Goal: Navigation & Orientation: Find specific page/section

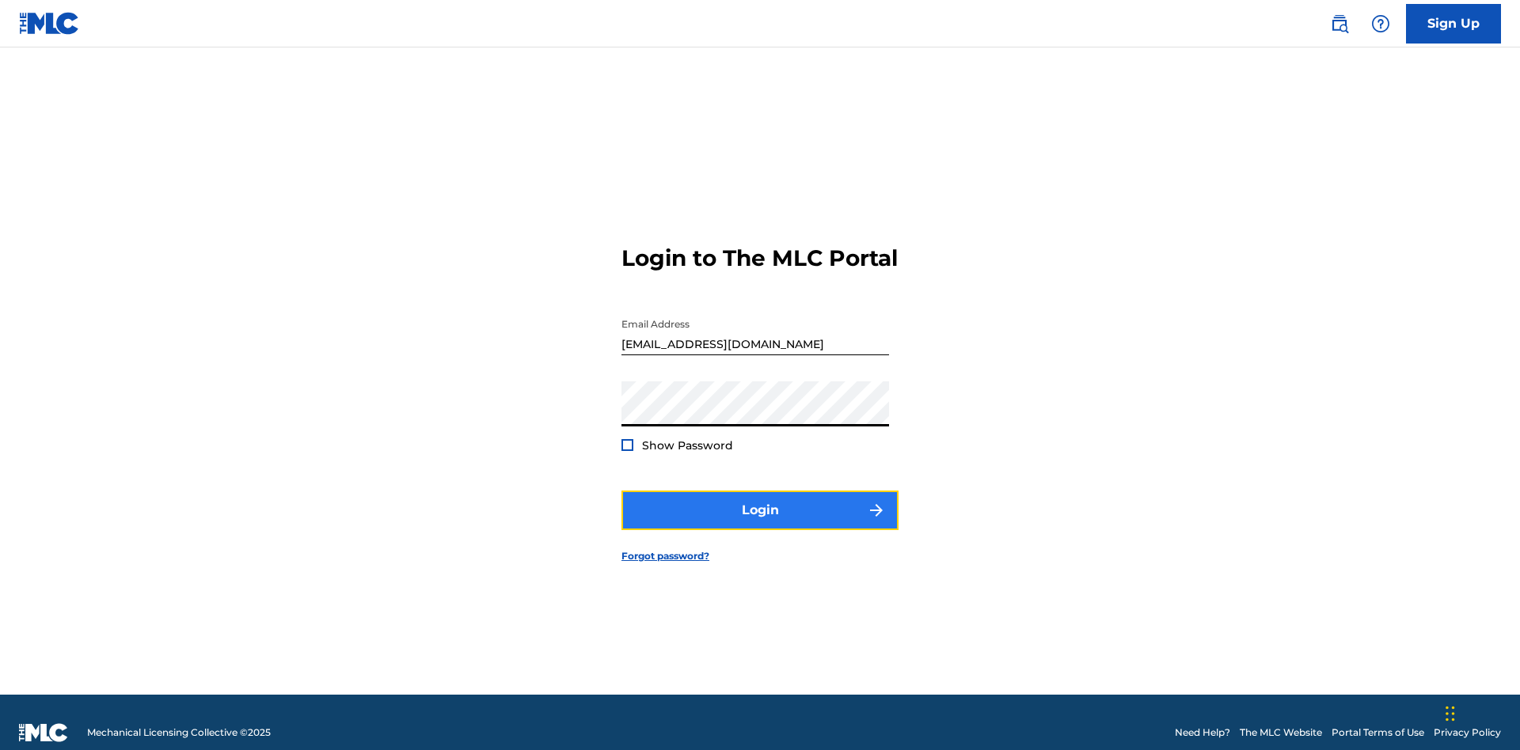
click at [760, 503] on button "Login" at bounding box center [759, 511] width 277 height 40
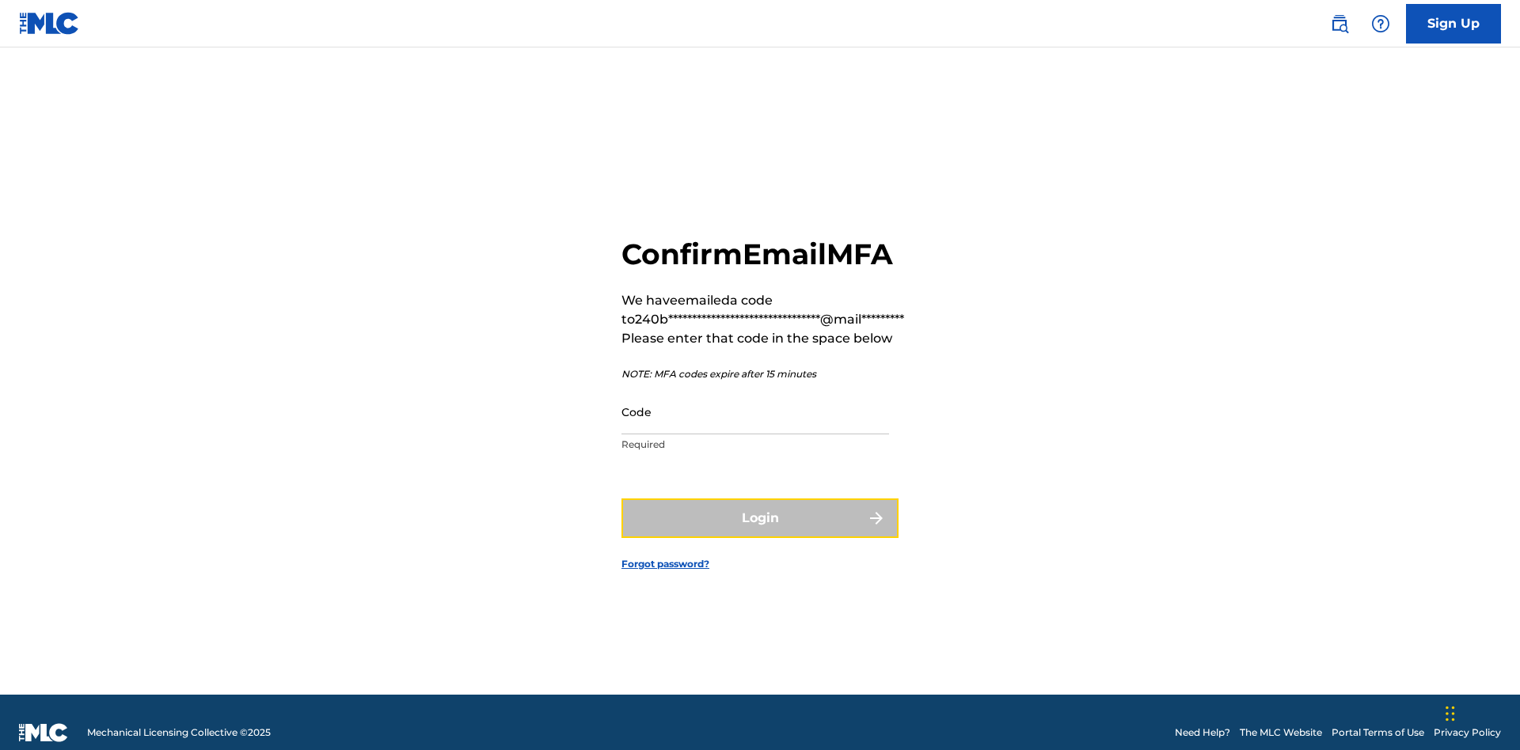
scroll to position [21, 0]
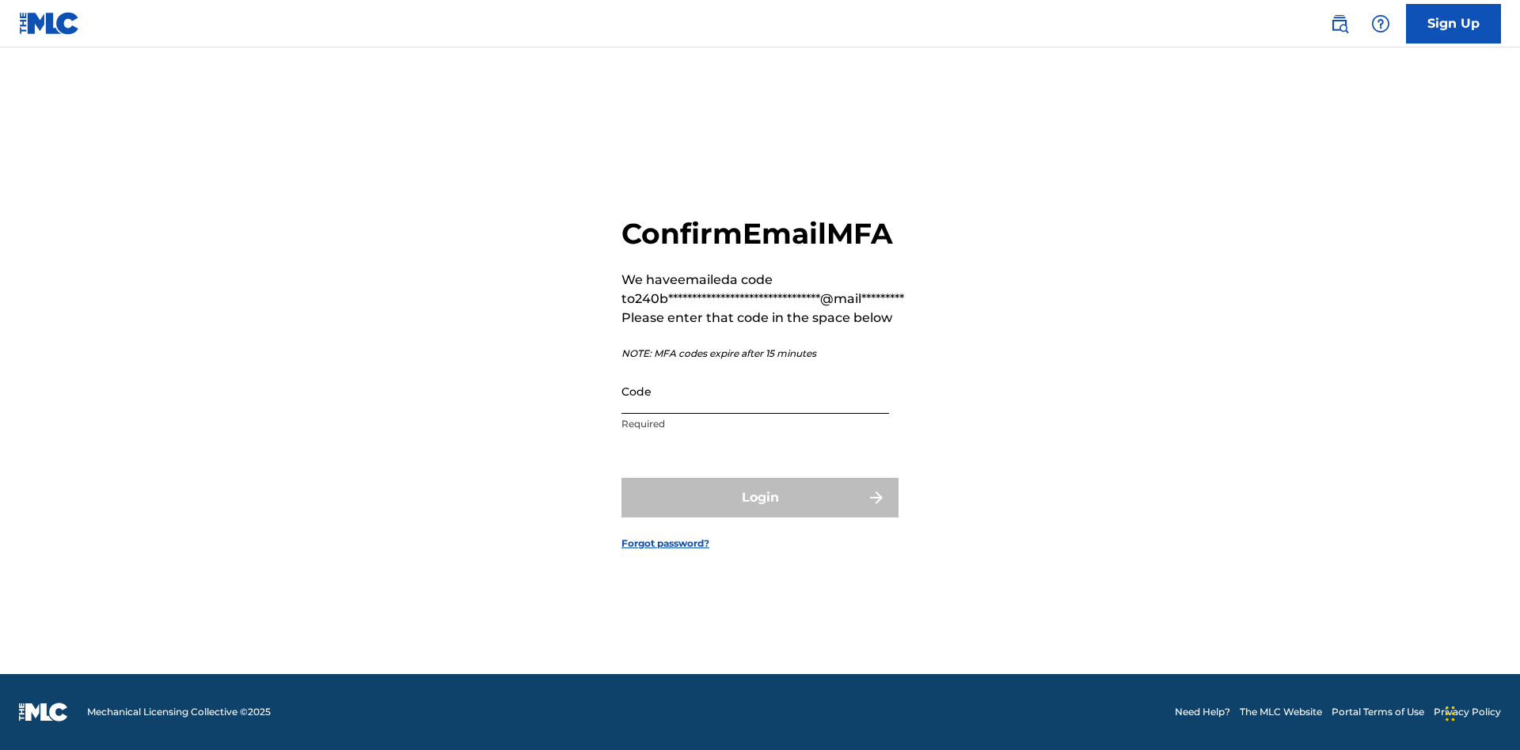
click at [755, 391] on input "Code" at bounding box center [755, 391] width 268 height 45
type input "606475"
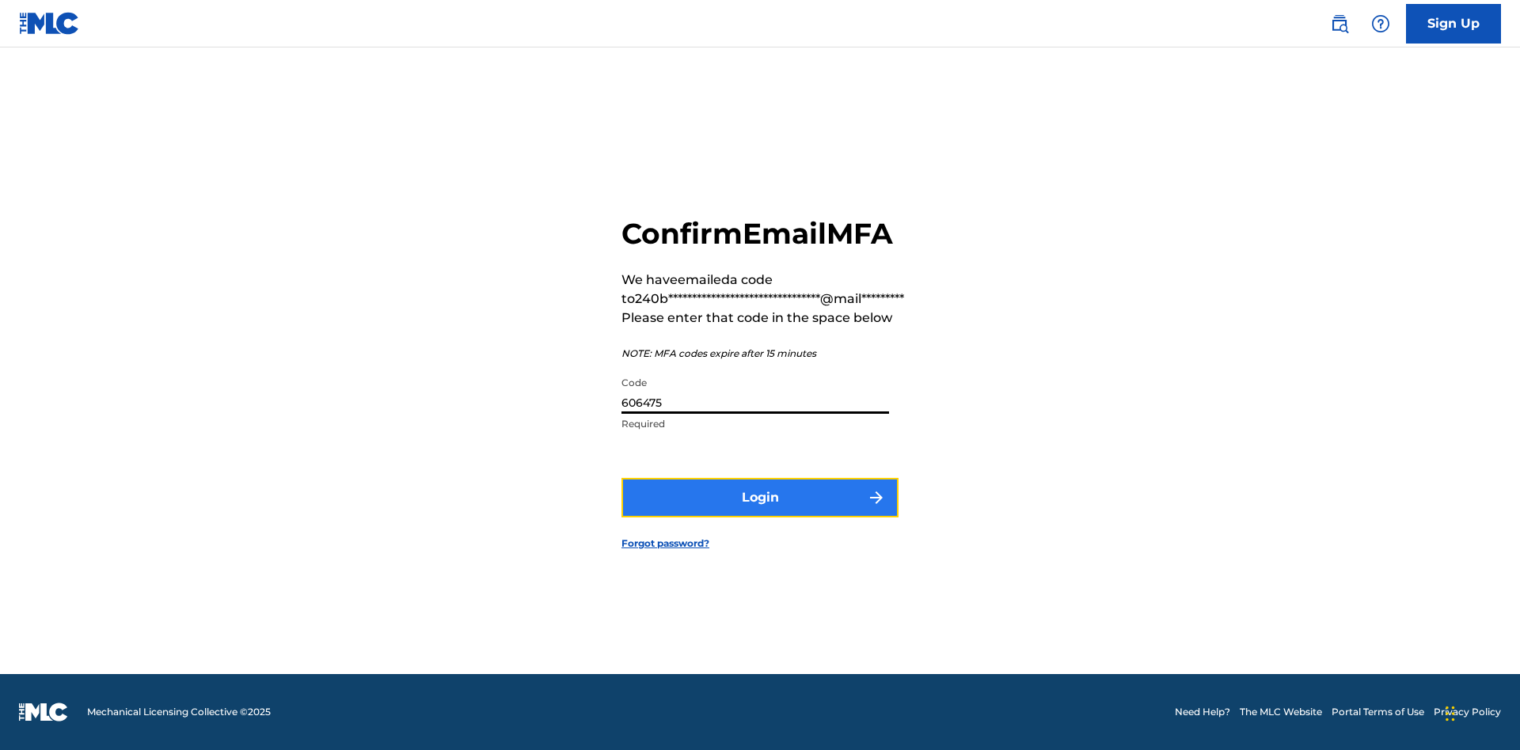
click at [760, 497] on button "Login" at bounding box center [759, 498] width 277 height 40
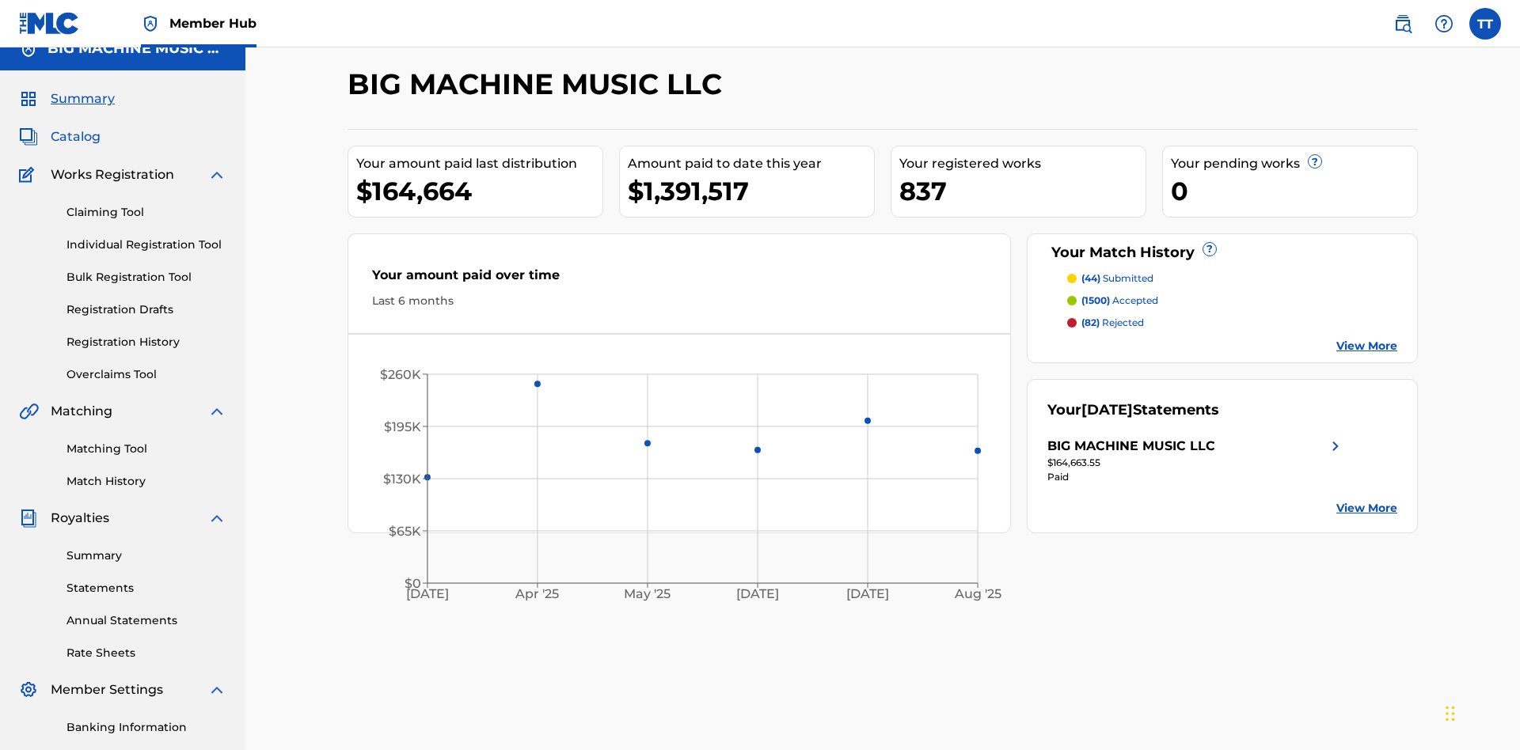
click at [75, 127] on span "Catalog" at bounding box center [76, 136] width 50 height 19
